Goal: Check status: Check status

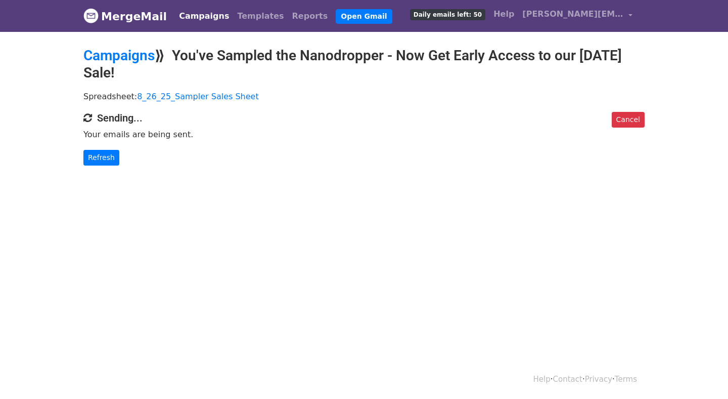
click at [120, 159] on p "Refresh" at bounding box center [363, 158] width 561 height 16
click at [101, 158] on link "Refresh" at bounding box center [101, 158] width 36 height 16
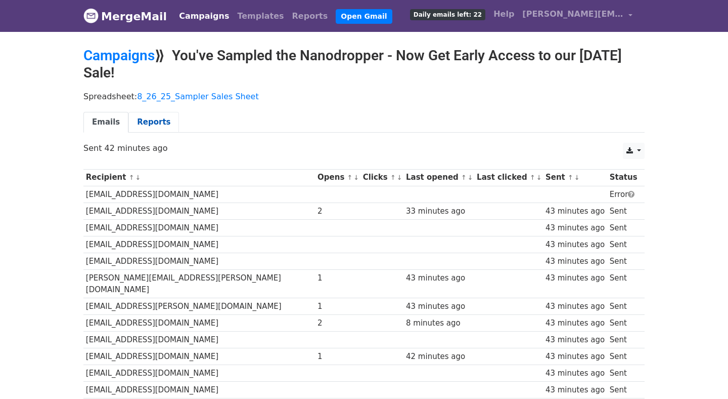
click at [152, 125] on link "Reports" at bounding box center [153, 122] width 51 height 21
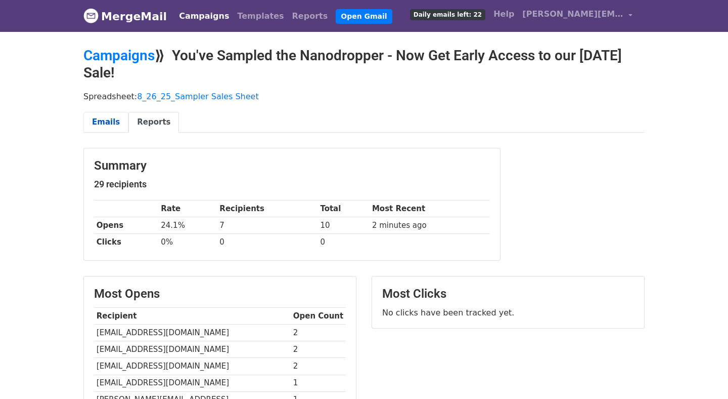
click at [101, 124] on link "Emails" at bounding box center [105, 122] width 45 height 21
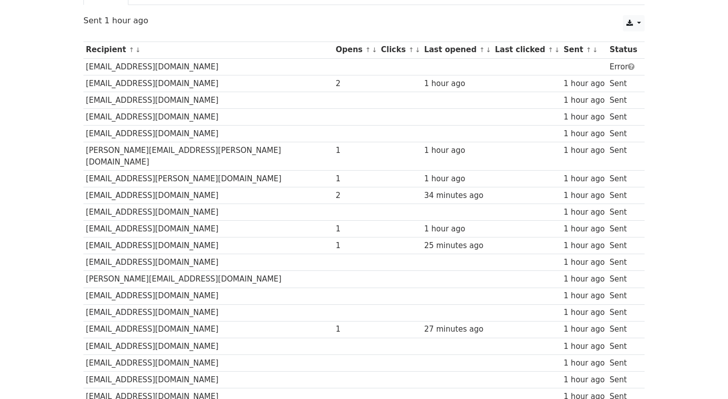
scroll to position [131, 0]
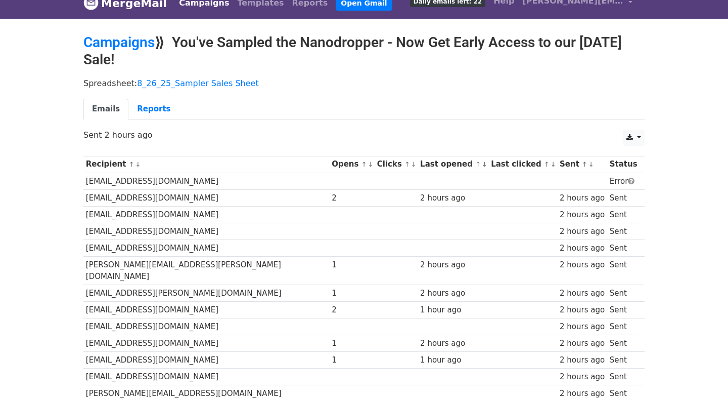
scroll to position [13, 0]
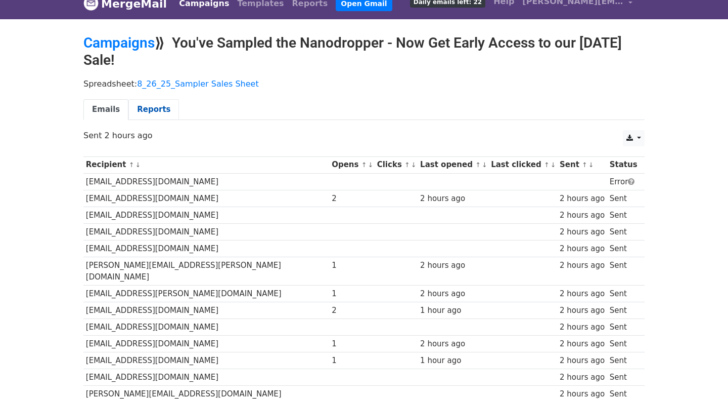
click at [147, 109] on link "Reports" at bounding box center [153, 109] width 51 height 21
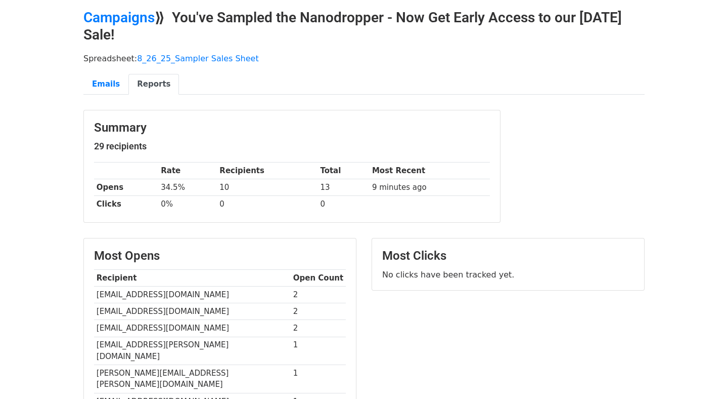
scroll to position [36, 0]
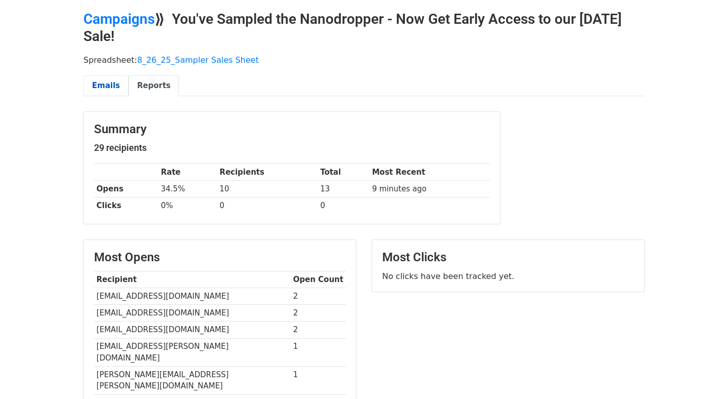
click at [105, 79] on link "Emails" at bounding box center [105, 85] width 45 height 21
